Goal: Information Seeking & Learning: Learn about a topic

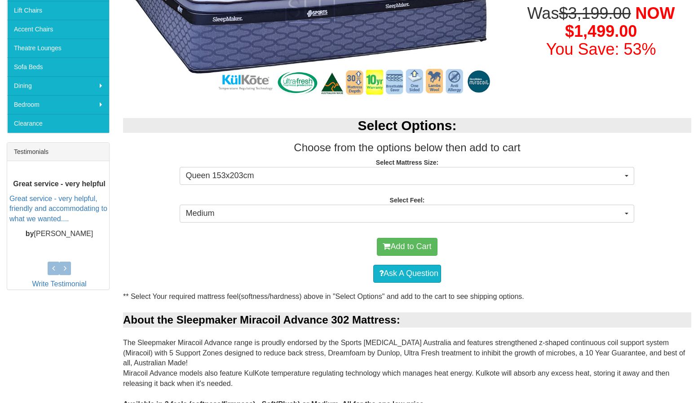
scroll to position [240, 0]
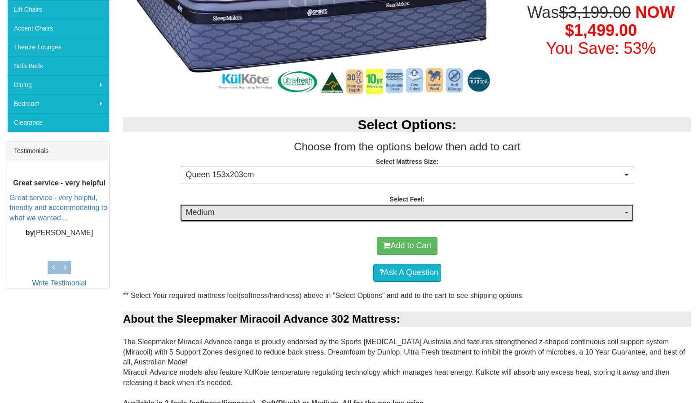
click at [531, 209] on span "Medium" at bounding box center [403, 213] width 437 height 12
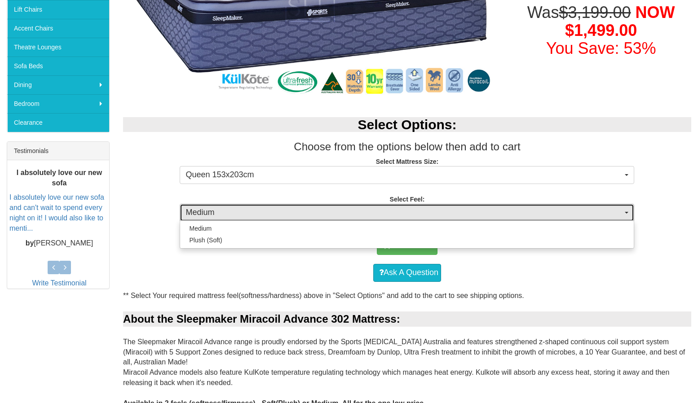
click at [530, 209] on span "Medium" at bounding box center [403, 213] width 437 height 12
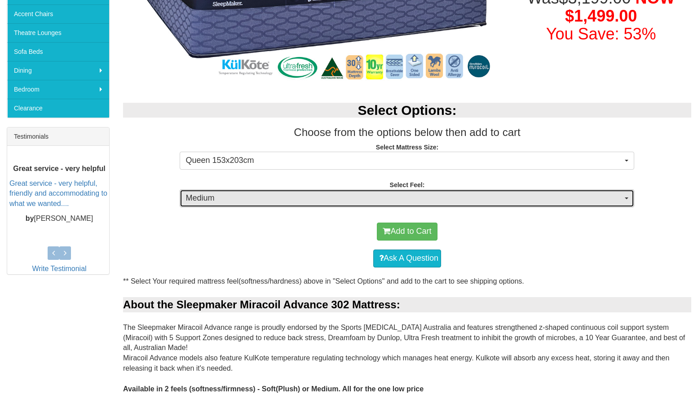
scroll to position [272, 0]
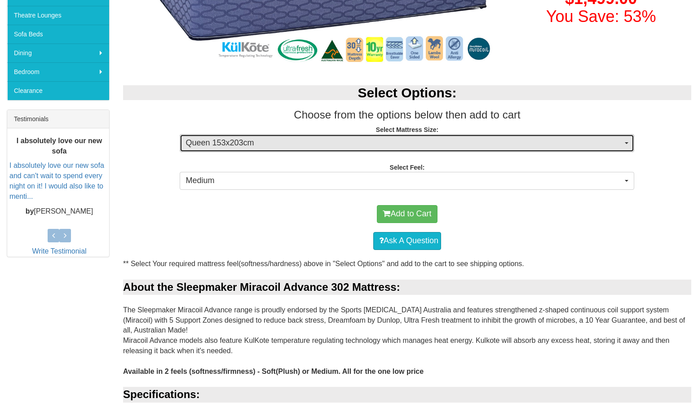
click at [309, 150] on button "Queen 153x203cm" at bounding box center [407, 143] width 454 height 18
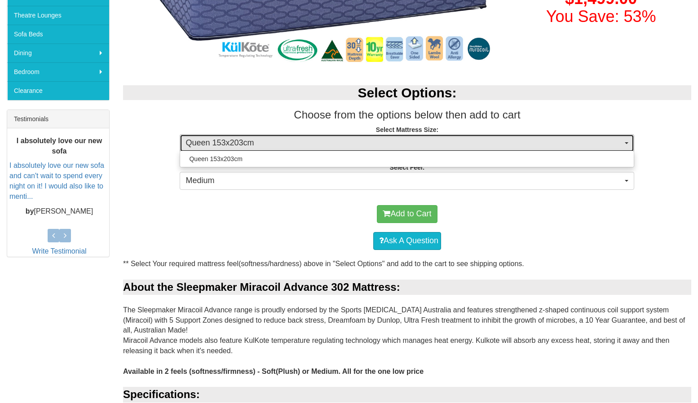
click at [309, 150] on button "Queen 153x203cm" at bounding box center [407, 143] width 454 height 18
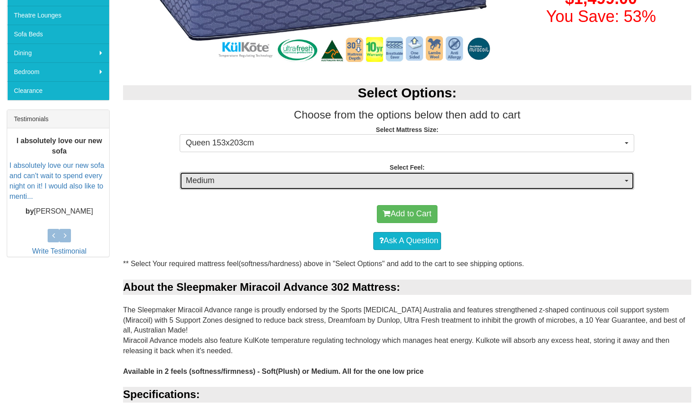
click at [316, 178] on span "Medium" at bounding box center [403, 181] width 437 height 12
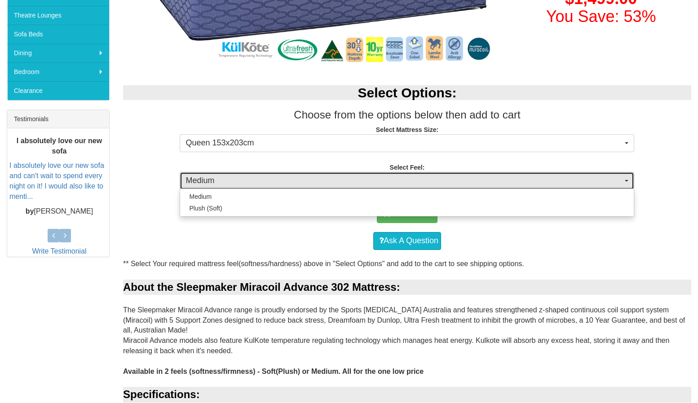
click at [316, 178] on span "Medium" at bounding box center [403, 181] width 437 height 12
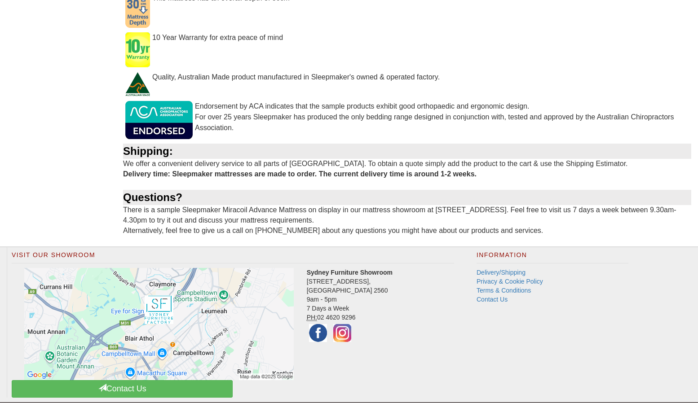
scroll to position [966, 0]
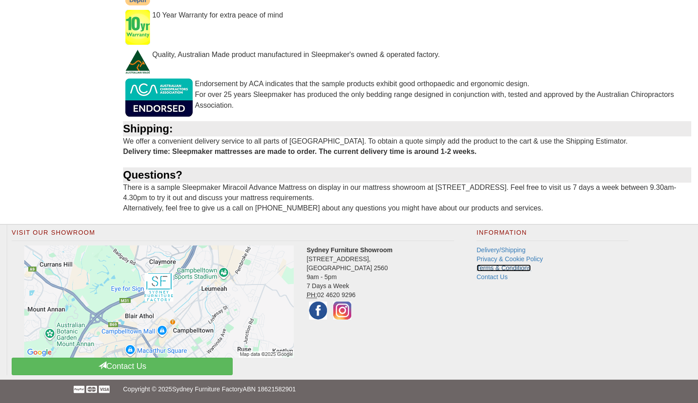
click at [507, 269] on link "Terms & Conditions" at bounding box center [503, 267] width 54 height 7
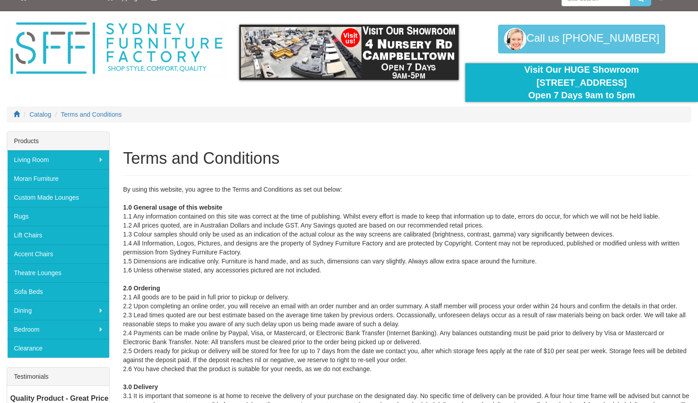
scroll to position [21, 0]
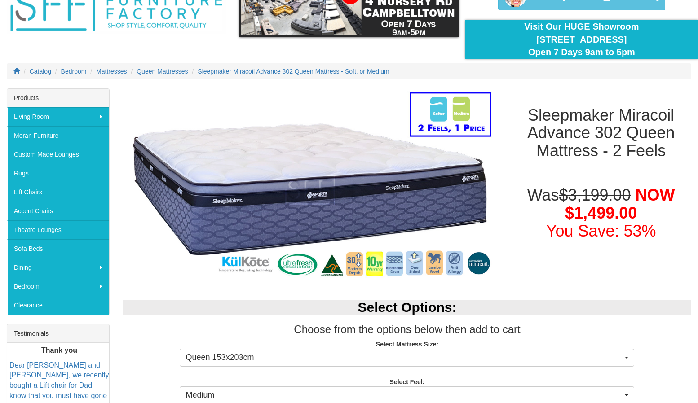
scroll to position [56, 0]
